Goal: Understand site structure: Grasp the organization and layout of the website

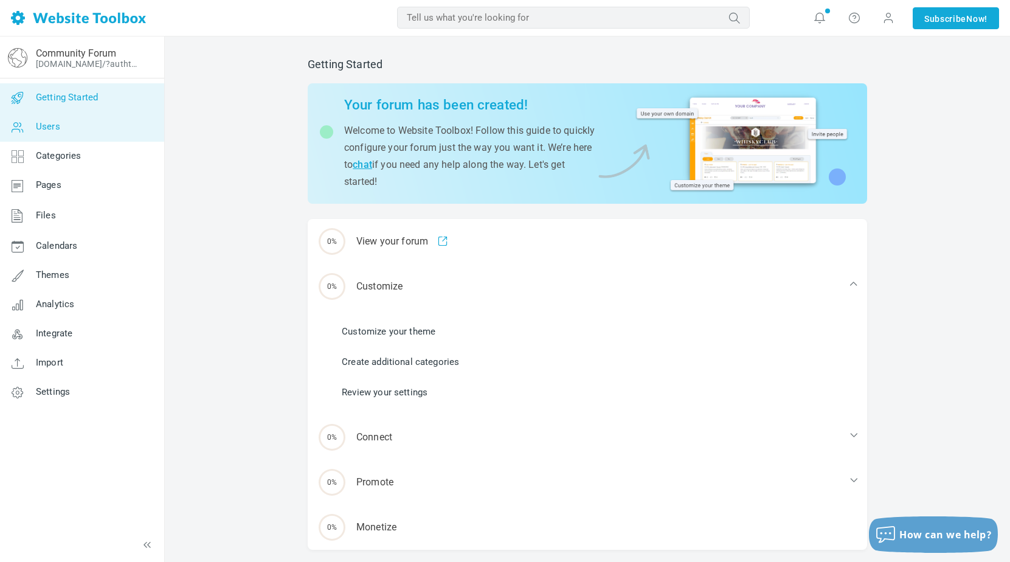
click at [89, 134] on link "Users" at bounding box center [81, 126] width 165 height 29
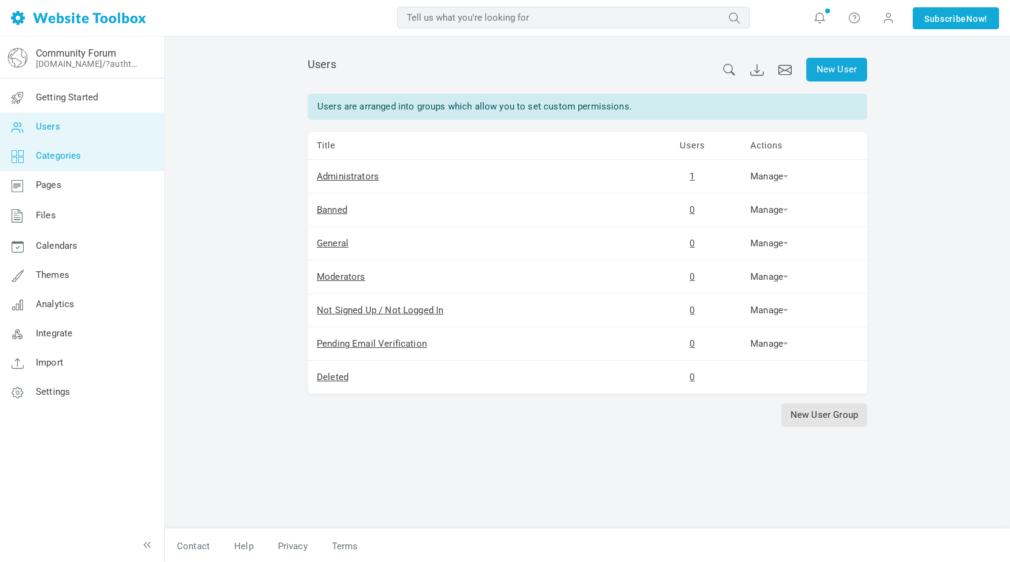
click at [89, 150] on link "Categories" at bounding box center [81, 156] width 165 height 29
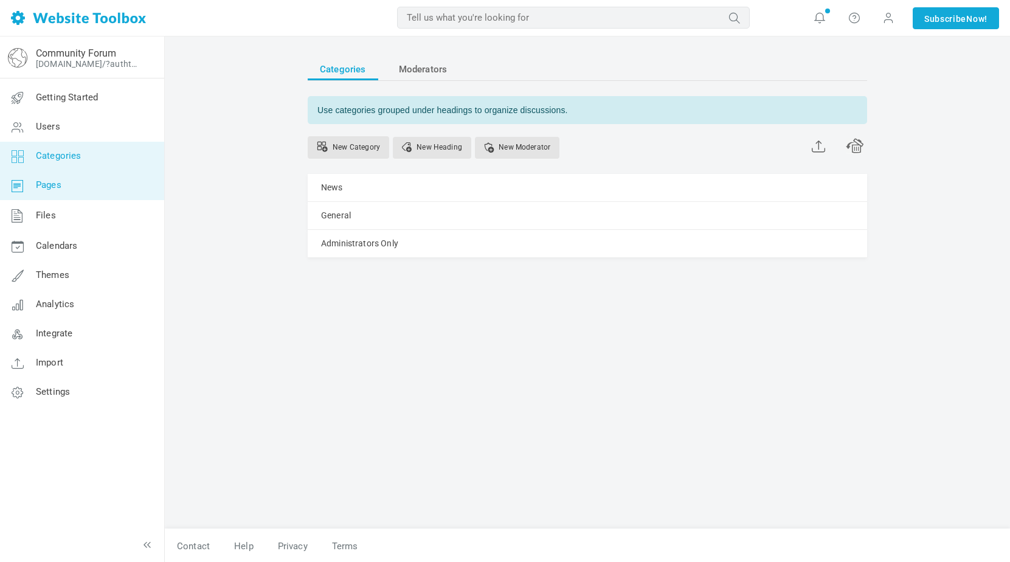
click at [86, 171] on link "Pages" at bounding box center [81, 185] width 165 height 29
